Goal: Transaction & Acquisition: Obtain resource

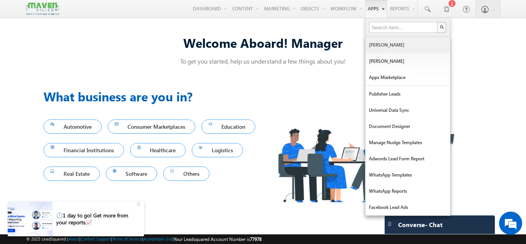
click at [385, 47] on link "[PERSON_NAME]" at bounding box center [407, 45] width 85 height 16
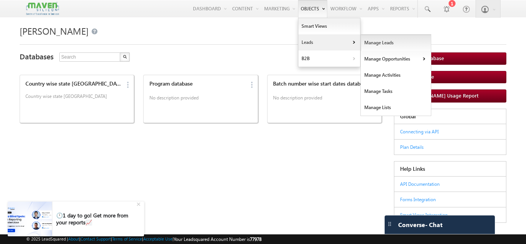
click at [366, 38] on link "Manage Leads" at bounding box center [396, 43] width 70 height 16
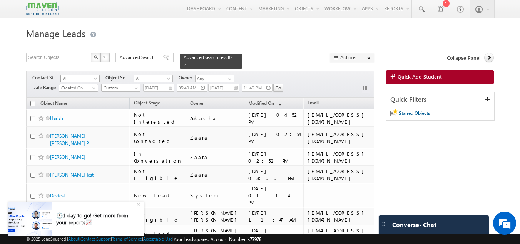
click at [91, 75] on span "All" at bounding box center [79, 78] width 37 height 7
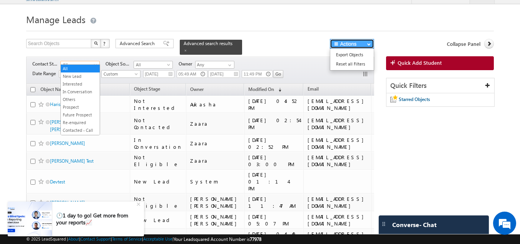
click at [361, 43] on button "Actions" at bounding box center [352, 44] width 44 height 10
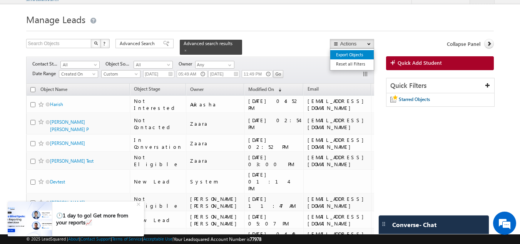
click at [359, 58] on link "Export Objects" at bounding box center [351, 54] width 43 height 9
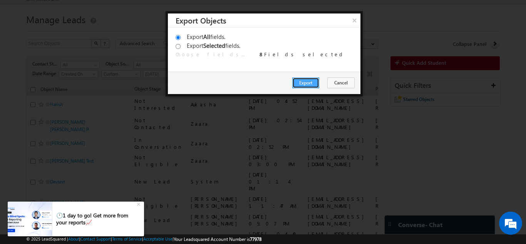
click at [314, 79] on button "Export" at bounding box center [305, 82] width 27 height 11
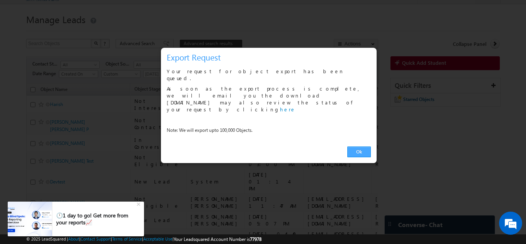
click at [361, 146] on link "Ok" at bounding box center [358, 151] width 23 height 11
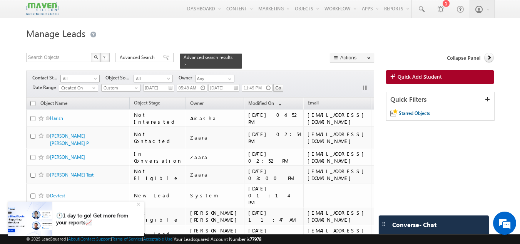
click at [94, 77] on span at bounding box center [96, 80] width 6 height 6
click at [159, 35] on h1 "Manage Leads" at bounding box center [260, 32] width 468 height 15
click at [95, 77] on span at bounding box center [96, 80] width 6 height 6
click at [166, 77] on span at bounding box center [169, 80] width 6 height 6
click at [225, 75] on link at bounding box center [229, 79] width 10 height 8
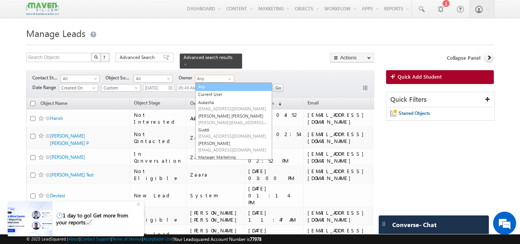
click at [223, 82] on link "Any" at bounding box center [233, 86] width 77 height 9
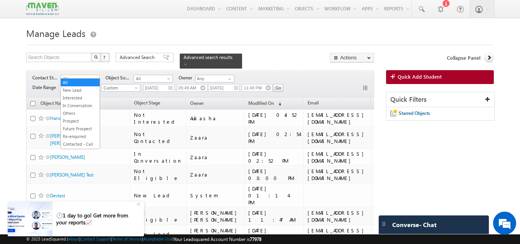
click at [92, 75] on span "All" at bounding box center [79, 78] width 37 height 7
click at [61, 59] on input "text" at bounding box center [59, 57] width 66 height 9
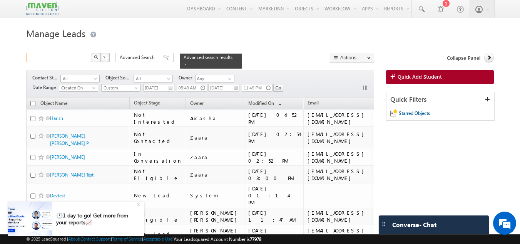
paste input "[EMAIL_ADDRESS][DOMAIN_NAME]"
type input "[EMAIL_ADDRESS][DOMAIN_NAME]"
drag, startPoint x: 85, startPoint y: 59, endPoint x: 14, endPoint y: 54, distance: 71.0
type input "Search Objects"
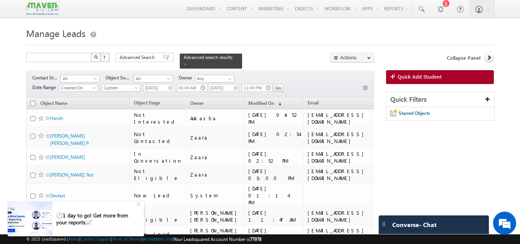
type input "Search Objects"
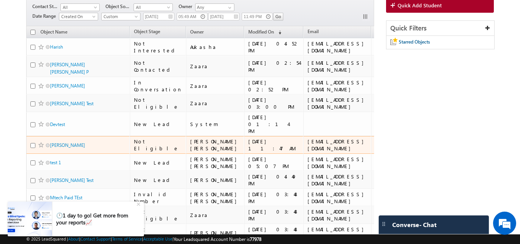
scroll to position [0, 0]
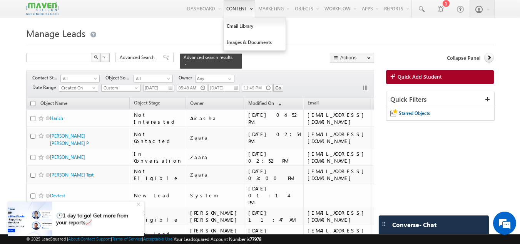
type input "Search Objects"
